Goal: Task Accomplishment & Management: Manage account settings

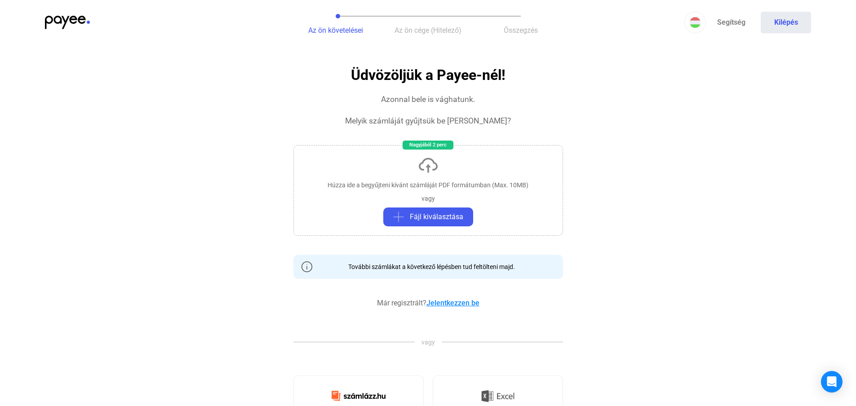
click at [452, 301] on link "Jelentkezzen be" at bounding box center [452, 303] width 53 height 9
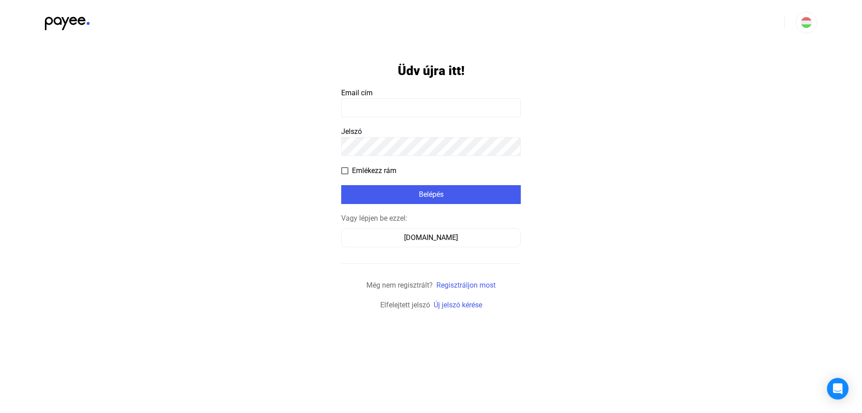
click at [360, 109] on input at bounding box center [431, 107] width 180 height 19
click at [493, 105] on input at bounding box center [431, 107] width 180 height 19
type input "**********"
click at [350, 165] on label "Emlékezz rám" at bounding box center [368, 170] width 55 height 11
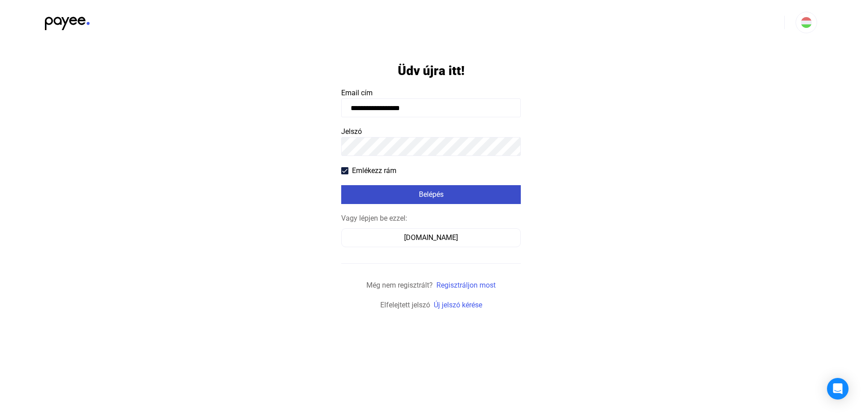
click at [441, 197] on div "Belépés" at bounding box center [431, 194] width 174 height 11
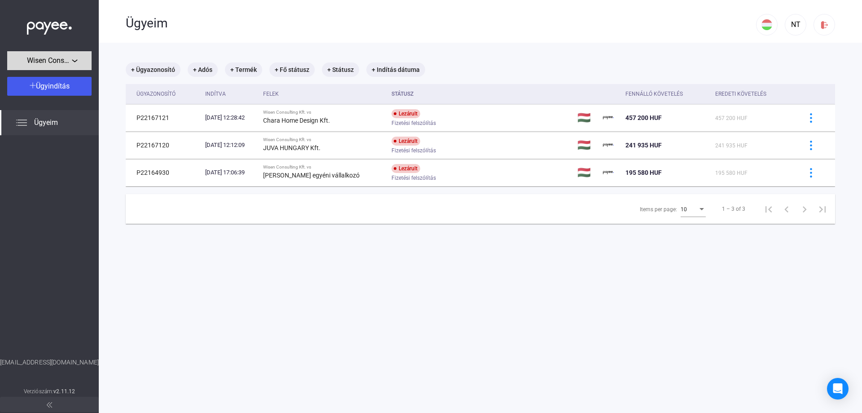
click at [79, 61] on div "Wisen Consulting Kft." at bounding box center [49, 60] width 79 height 11
click at [80, 61] on div at bounding box center [431, 206] width 862 height 413
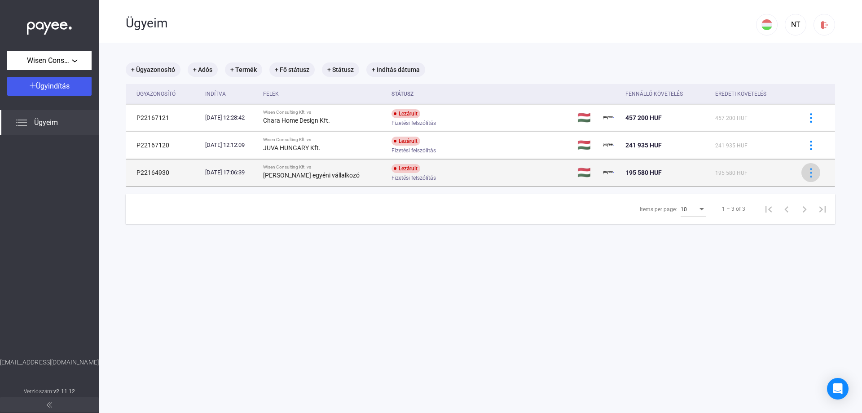
click at [807, 172] on img at bounding box center [811, 172] width 9 height 9
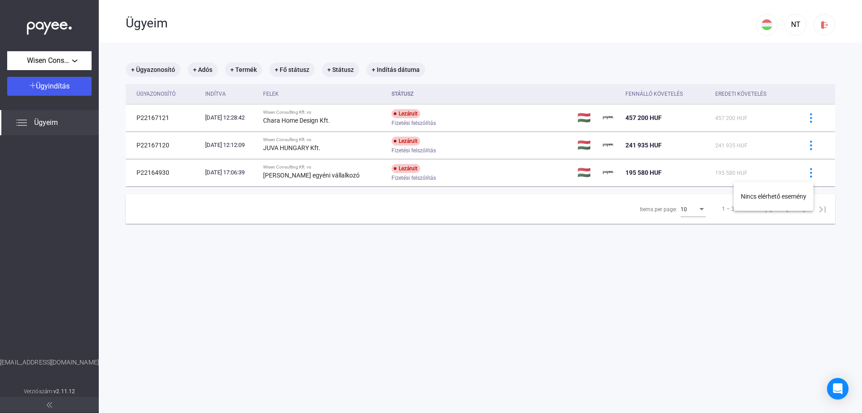
click at [542, 277] on div at bounding box center [431, 206] width 862 height 413
